Goal: Information Seeking & Learning: Learn about a topic

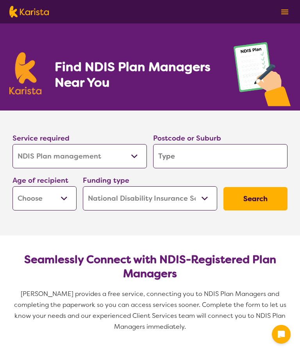
select select "NDIS Plan management"
select select "NDIS"
select select "NDIS Plan management"
select select "NDIS"
click at [173, 153] on input "search" at bounding box center [220, 156] width 134 height 24
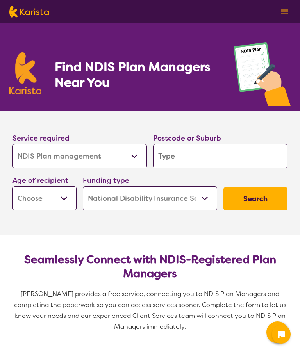
type input "B"
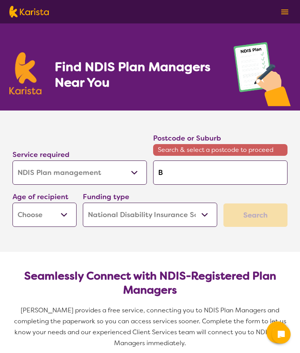
type input "Bl"
type input "[GEOGRAPHIC_DATA]"
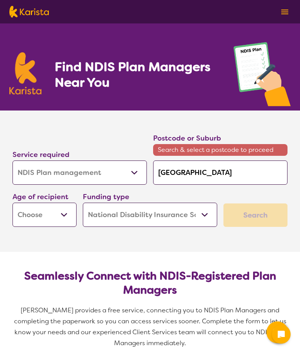
type input "[GEOGRAPHIC_DATA]"
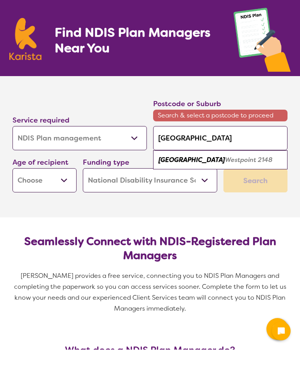
type input "[GEOGRAPHIC_DATA]"
click at [64, 203] on select "Early Childhood - 0 to 9 Child - 10 to 11 Adolescent - 12 to 17 Adult - 18 to 6…" at bounding box center [44, 215] width 64 height 24
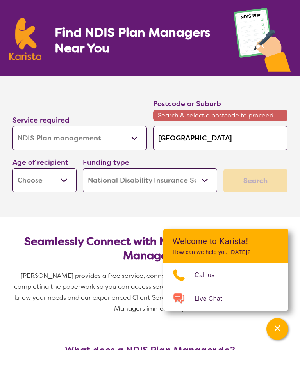
scroll to position [34, 0]
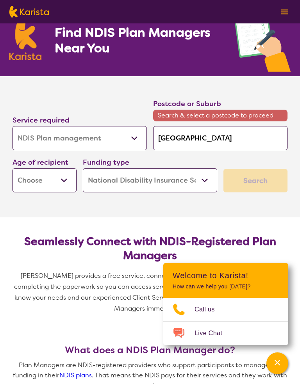
select select "AD"
click at [252, 179] on div "Search" at bounding box center [255, 180] width 64 height 23
click at [234, 181] on div "Search" at bounding box center [255, 180] width 64 height 23
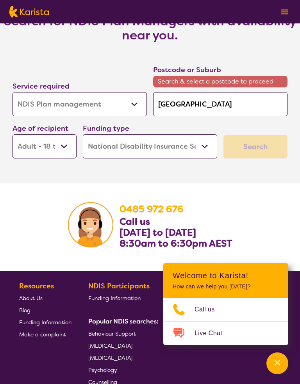
scroll to position [1387, 0]
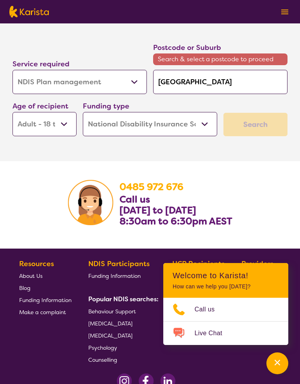
click at [251, 125] on div "Search" at bounding box center [255, 124] width 64 height 23
click at [203, 124] on select "Home Care Package (HCP) National Disability Insurance Scheme (NDIS) I don't know" at bounding box center [150, 124] width 134 height 24
click at [254, 125] on div "Search" at bounding box center [255, 124] width 64 height 23
click at [62, 127] on select "Early Childhood - 0 to 9 Child - 10 to 11 Adolescent - 12 to 17 Adult - 18 to 6…" at bounding box center [44, 124] width 64 height 24
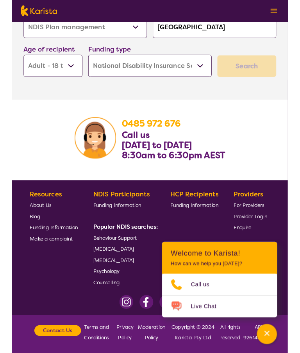
scroll to position [1474, 0]
